Goal: Transaction & Acquisition: Subscribe to service/newsletter

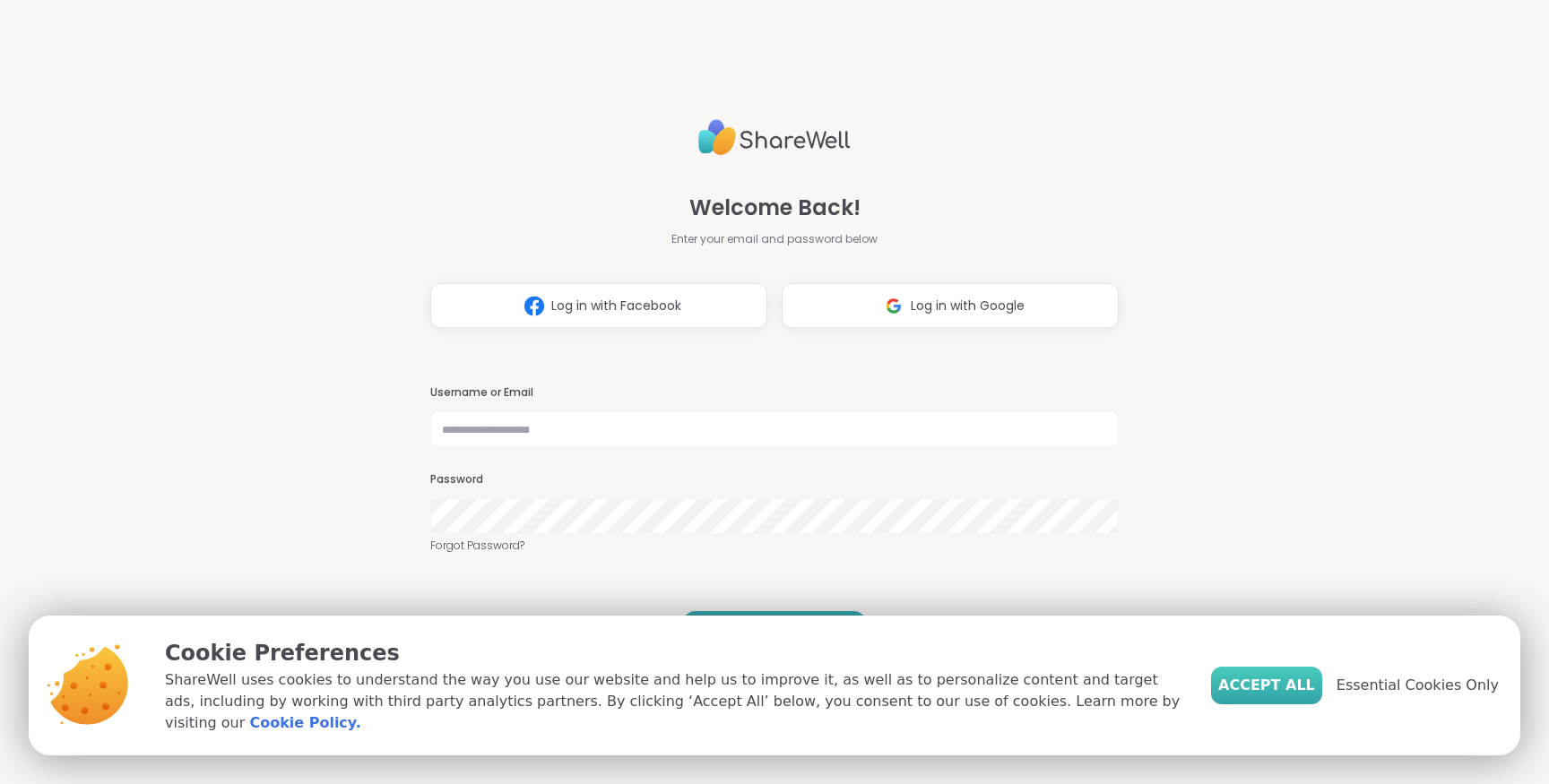
click at [1291, 695] on span "Accept All" at bounding box center [1267, 686] width 97 height 21
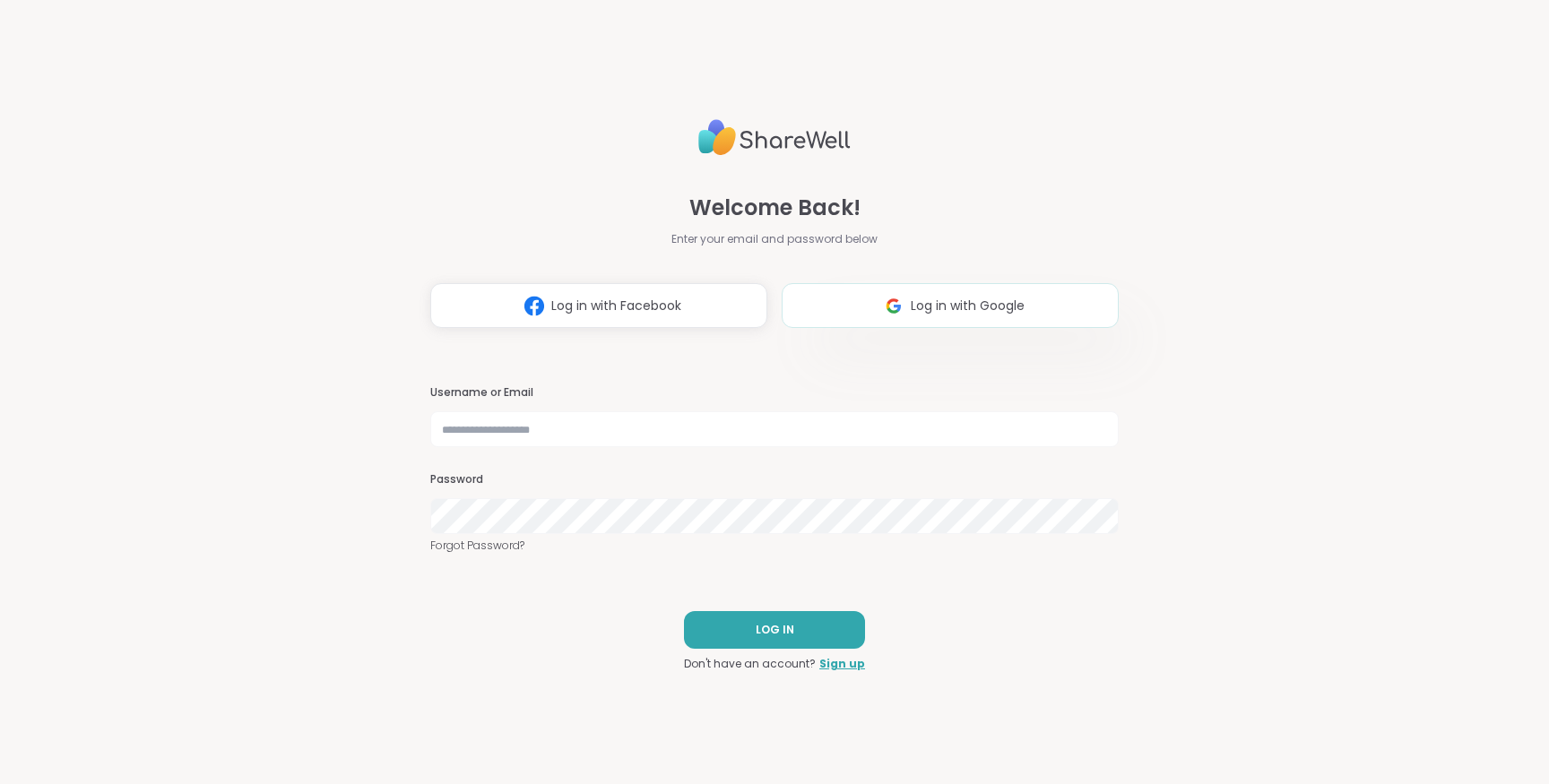
click at [931, 312] on span "Log in with Google" at bounding box center [967, 306] width 114 height 18
click at [968, 298] on span "Log in with Google" at bounding box center [967, 306] width 114 height 18
click at [845, 665] on link "Sign up" at bounding box center [841, 664] width 46 height 16
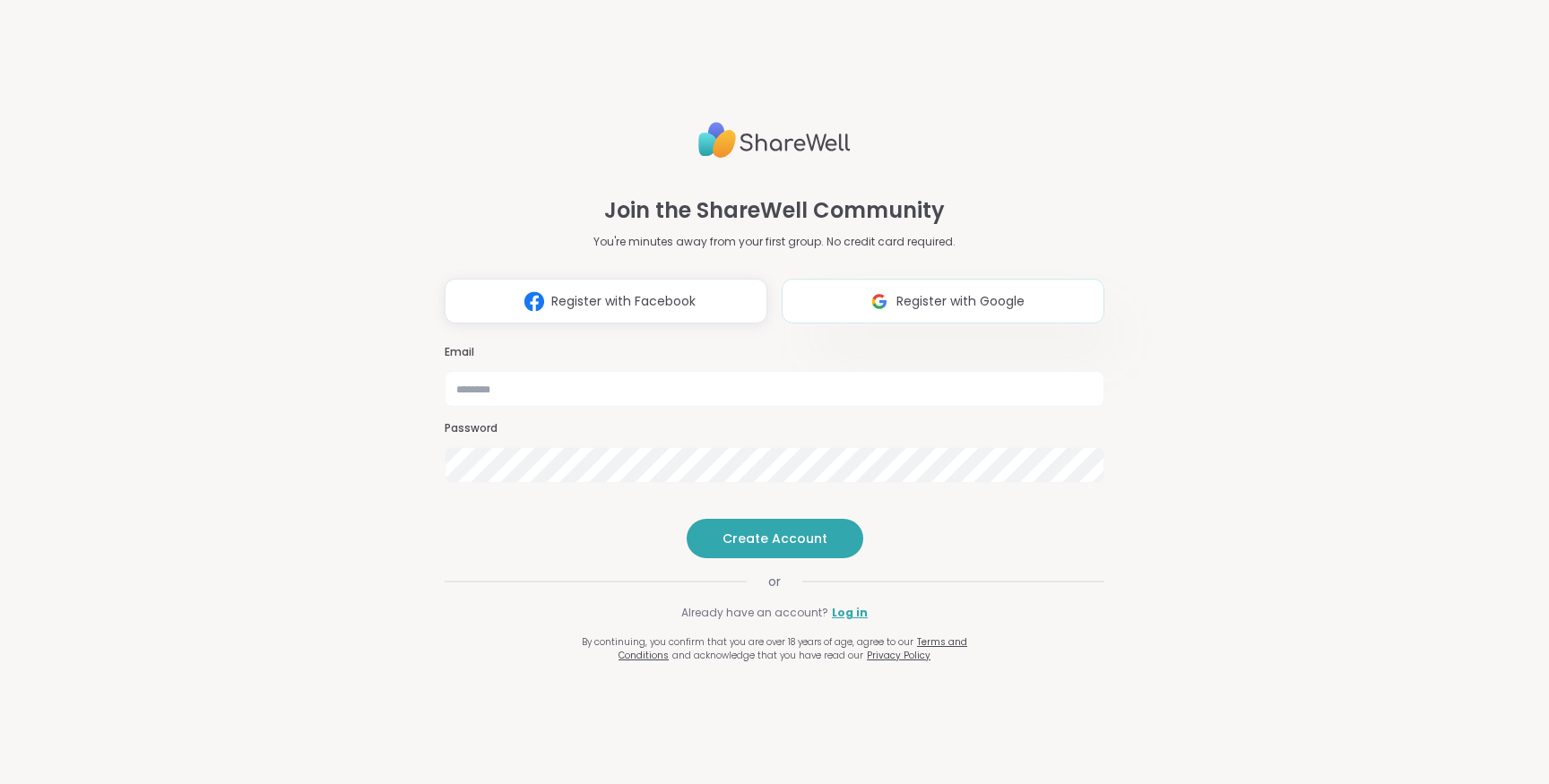
click at [930, 292] on span "Register with Google" at bounding box center [961, 301] width 128 height 18
click at [545, 371] on input "email" at bounding box center [774, 388] width 660 height 36
type input "**********"
click at [768, 547] on span "Create Account" at bounding box center [774, 539] width 105 height 17
